Goal: Information Seeking & Learning: Learn about a topic

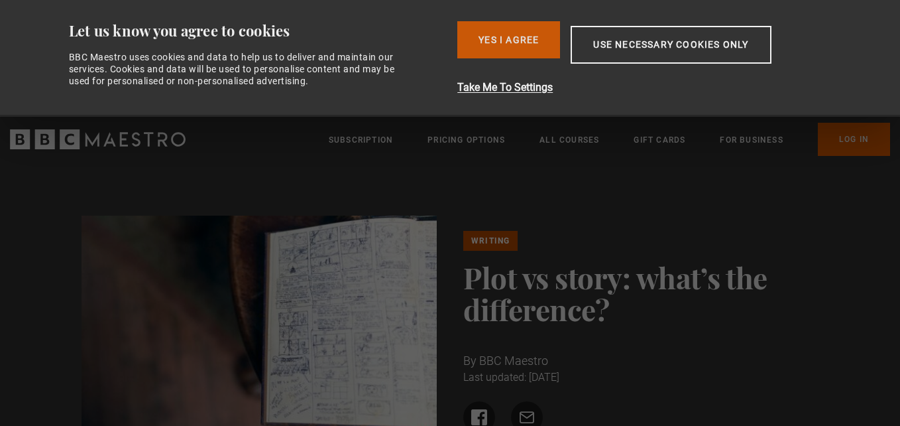
click at [488, 34] on button "Yes I Agree" at bounding box center [508, 39] width 103 height 37
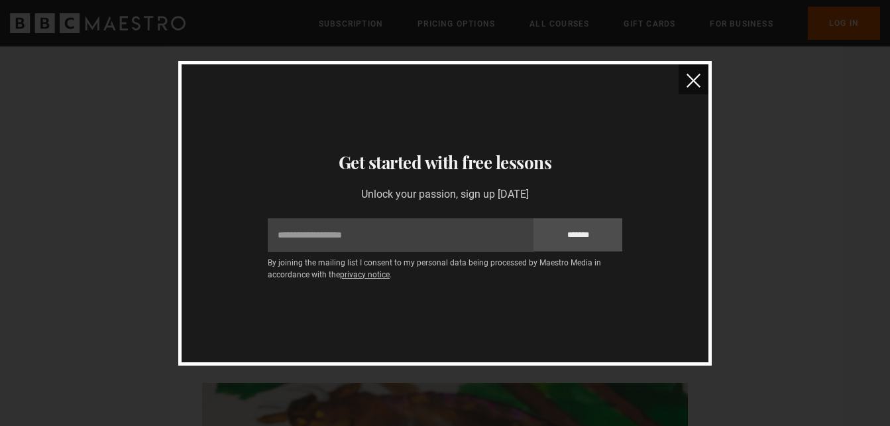
scroll to position [2516, 0]
click at [688, 76] on img "close" at bounding box center [694, 81] width 14 height 14
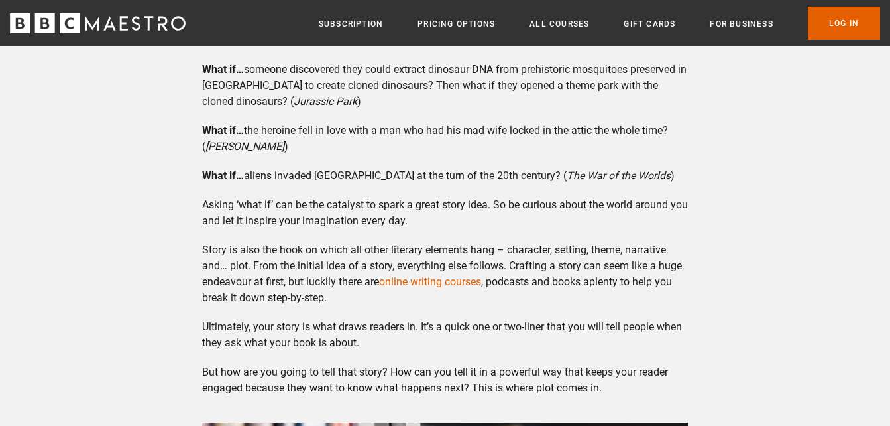
scroll to position [667, 0]
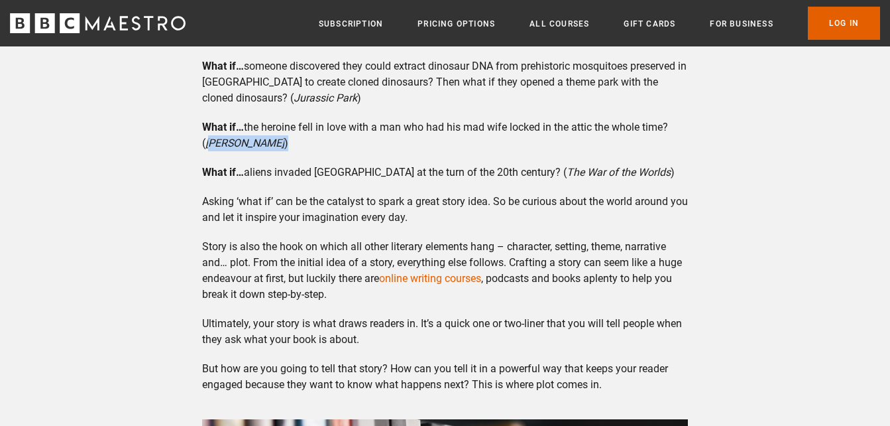
drag, startPoint x: 211, startPoint y: 143, endPoint x: 259, endPoint y: 141, distance: 48.4
click at [259, 141] on p "What if… the heroine fell in love with a man who had his mad wife locked in the…" at bounding box center [445, 135] width 486 height 32
drag, startPoint x: 259, startPoint y: 141, endPoint x: 257, endPoint y: 148, distance: 7.8
click at [257, 148] on p "What if… the heroine fell in love with a man who had his mad wife locked in the…" at bounding box center [445, 135] width 486 height 32
drag, startPoint x: 207, startPoint y: 145, endPoint x: 253, endPoint y: 142, distance: 46.5
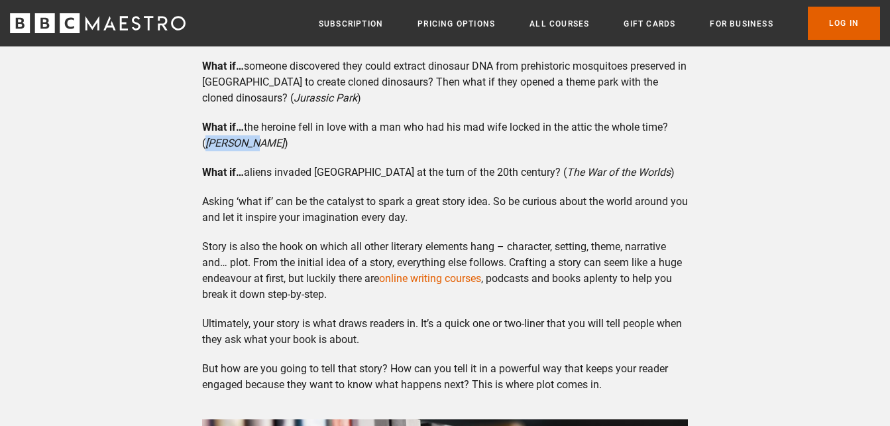
click at [253, 142] on p "What if… the heroine fell in love with a man who had his mad wife locked in the…" at bounding box center [445, 135] width 486 height 32
copy em "[PERSON_NAME]"
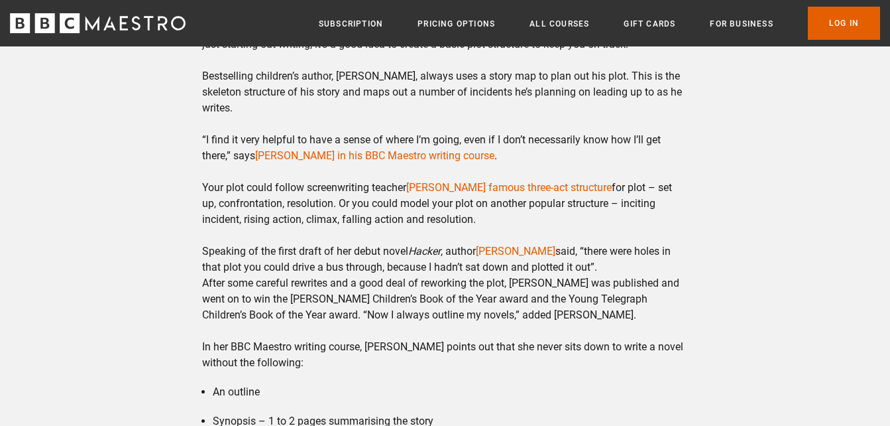
click at [302, 164] on p "In many ways, story is the big picture and plot is the practical side of gettin…" at bounding box center [445, 108] width 486 height 525
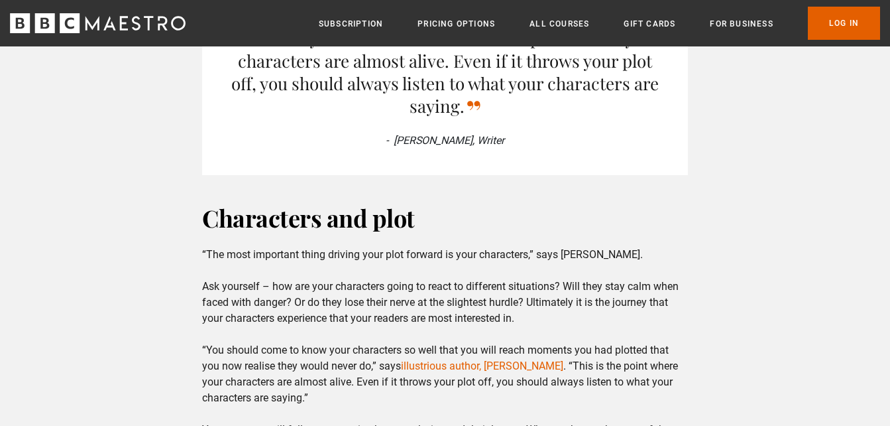
scroll to position [2381, 0]
